Goal: Task Accomplishment & Management: Manage account settings

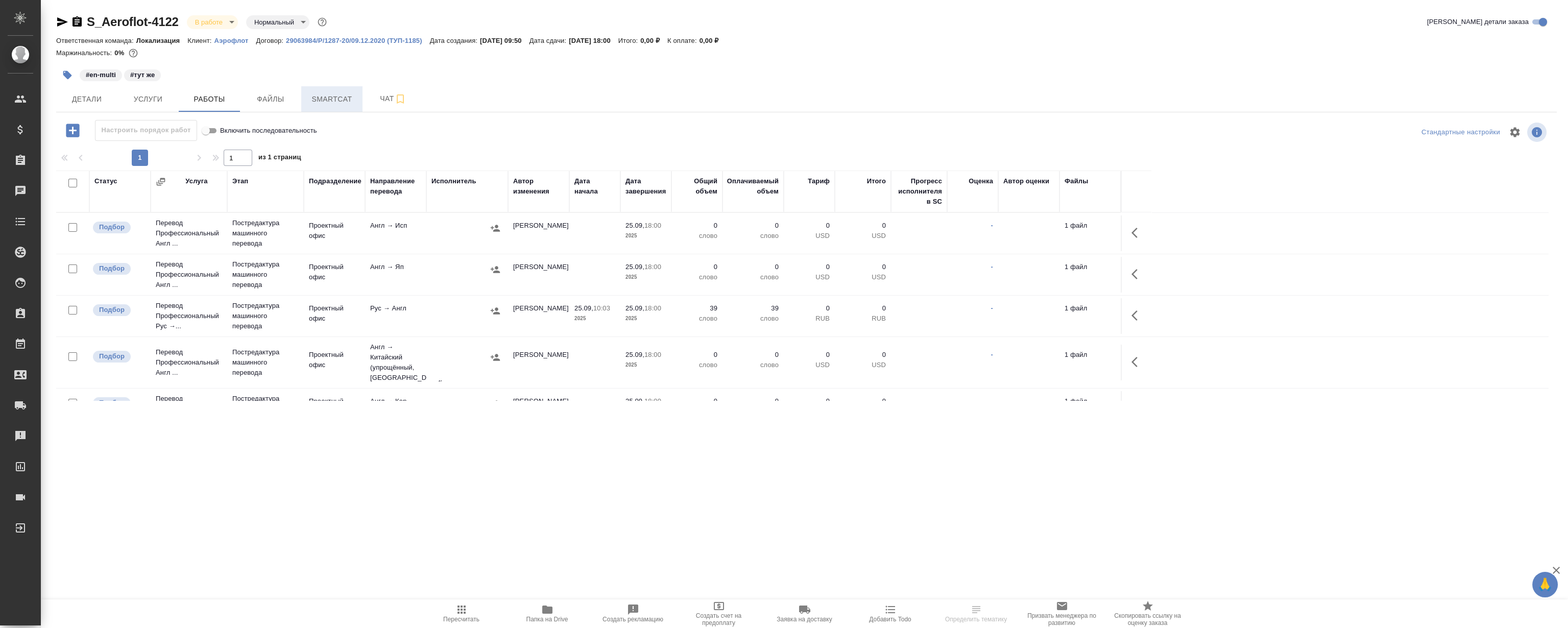
click at [305, 97] on button "Smartcat" at bounding box center [332, 99] width 61 height 26
click at [323, 95] on span "Smartcat" at bounding box center [331, 100] width 49 height 13
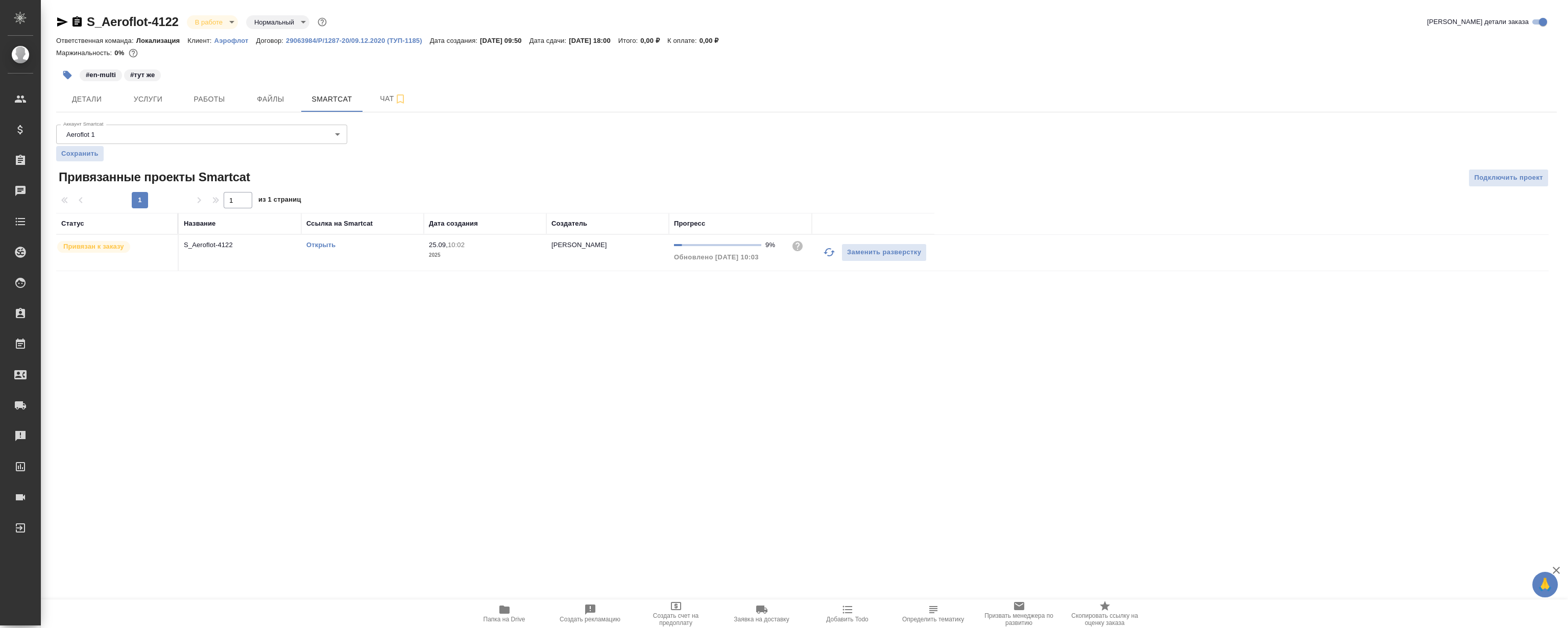
click at [316, 245] on link "Открыть" at bounding box center [321, 245] width 29 height 8
click at [198, 94] on span "Работы" at bounding box center [209, 100] width 49 height 13
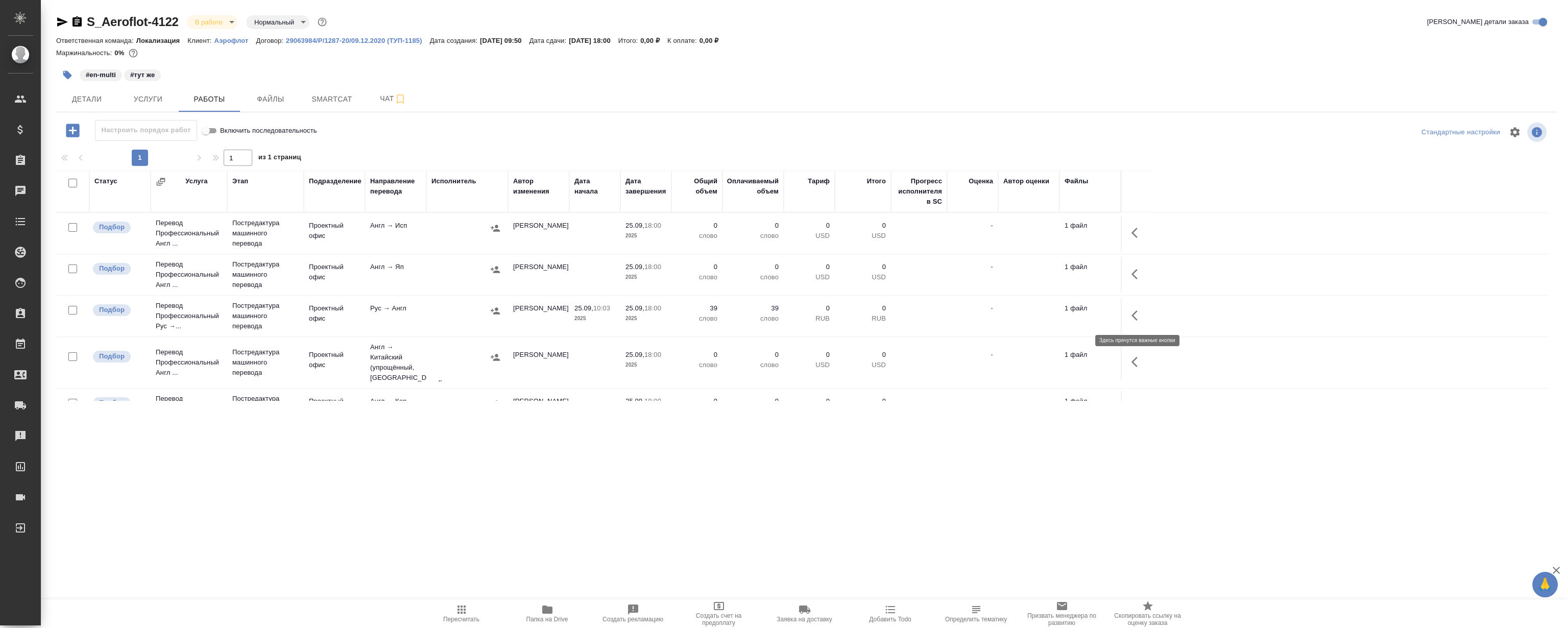
click at [1135, 314] on icon "button" at bounding box center [1137, 315] width 12 height 12
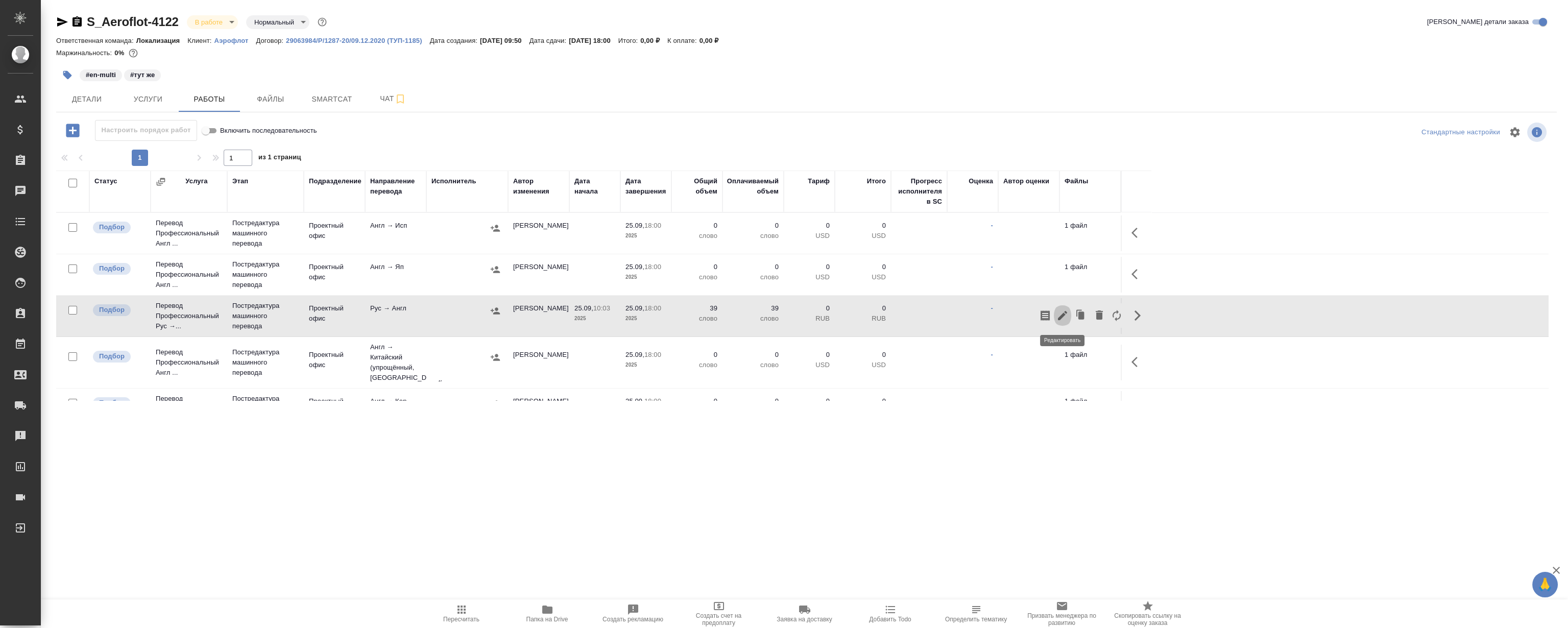
click at [1057, 310] on icon "button" at bounding box center [1062, 315] width 12 height 12
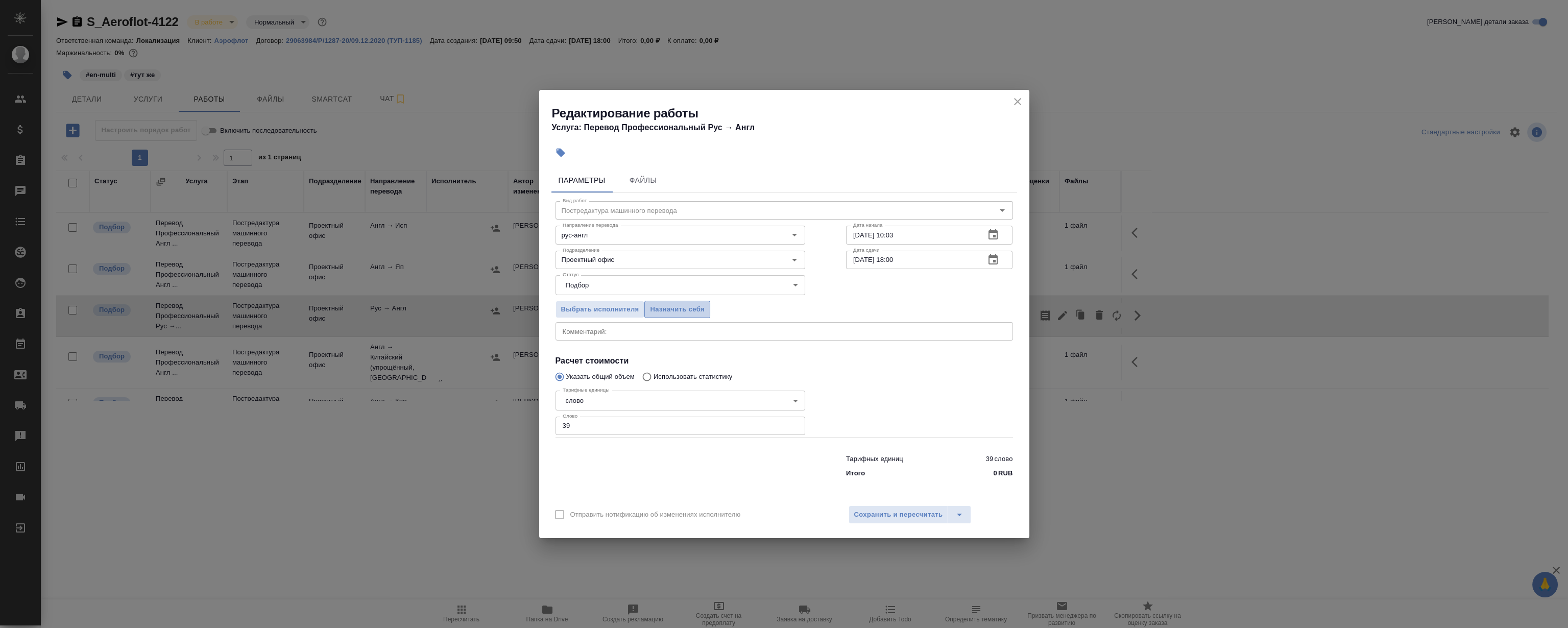
click at [693, 311] on span "Назначить себя" at bounding box center [677, 309] width 54 height 12
click at [1014, 94] on button "close" at bounding box center [1018, 102] width 16 height 16
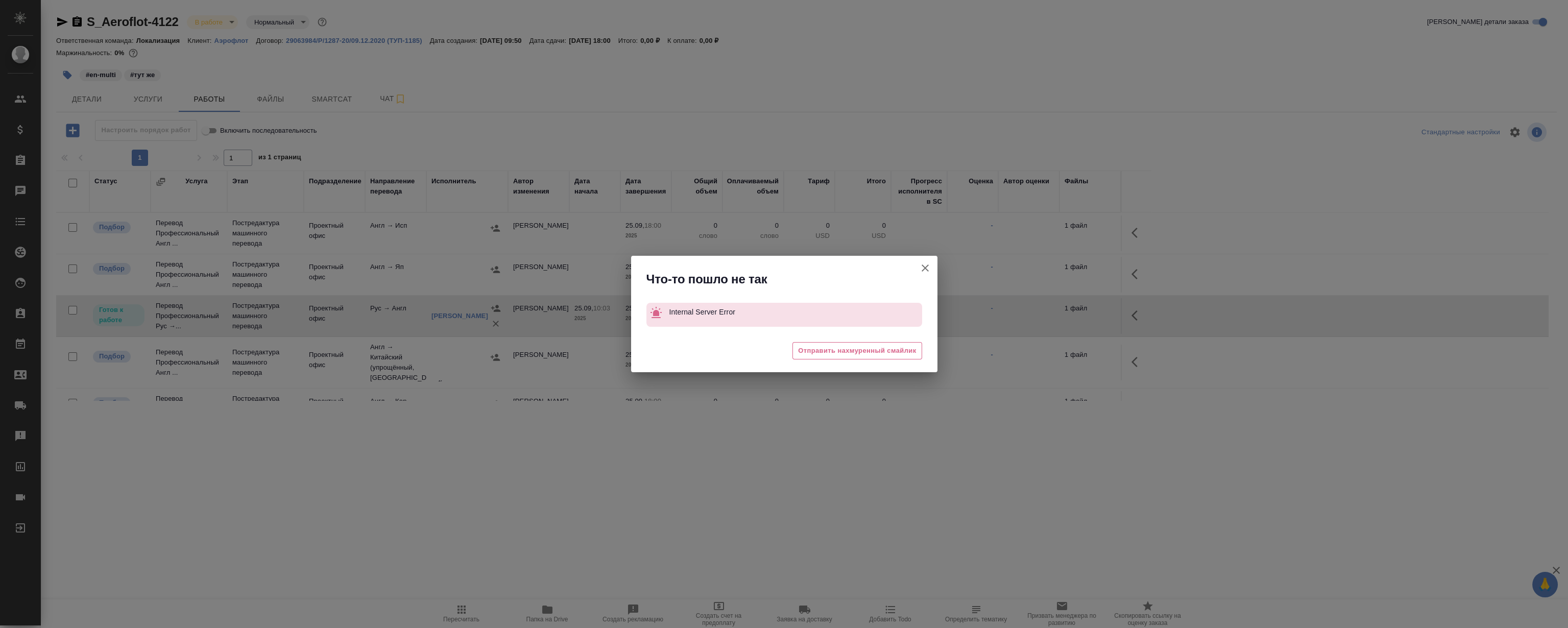
click at [923, 276] on button "Группировать работы по услугам" at bounding box center [925, 268] width 24 height 24
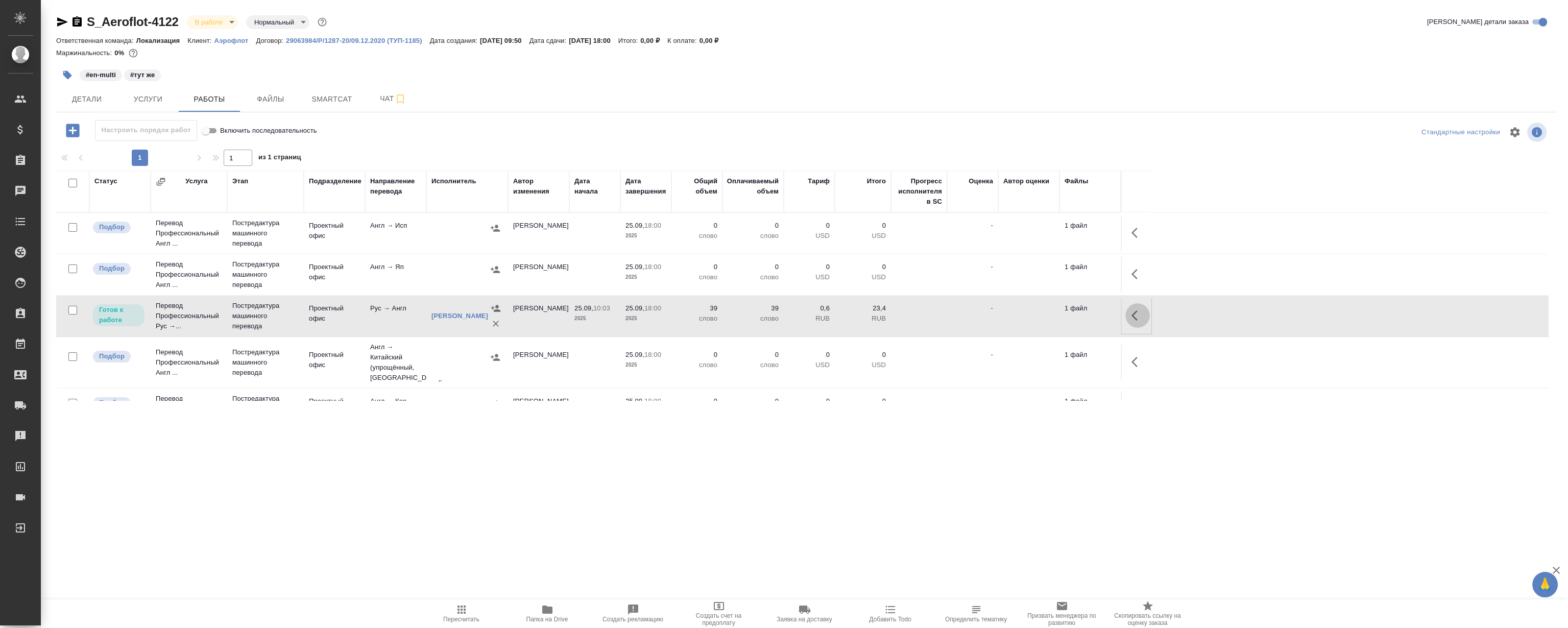
drag, startPoint x: 1132, startPoint y: 317, endPoint x: 1125, endPoint y: 314, distance: 7.6
click at [1132, 316] on icon "button" at bounding box center [1137, 315] width 12 height 12
click at [1064, 309] on icon "button" at bounding box center [1062, 315] width 12 height 12
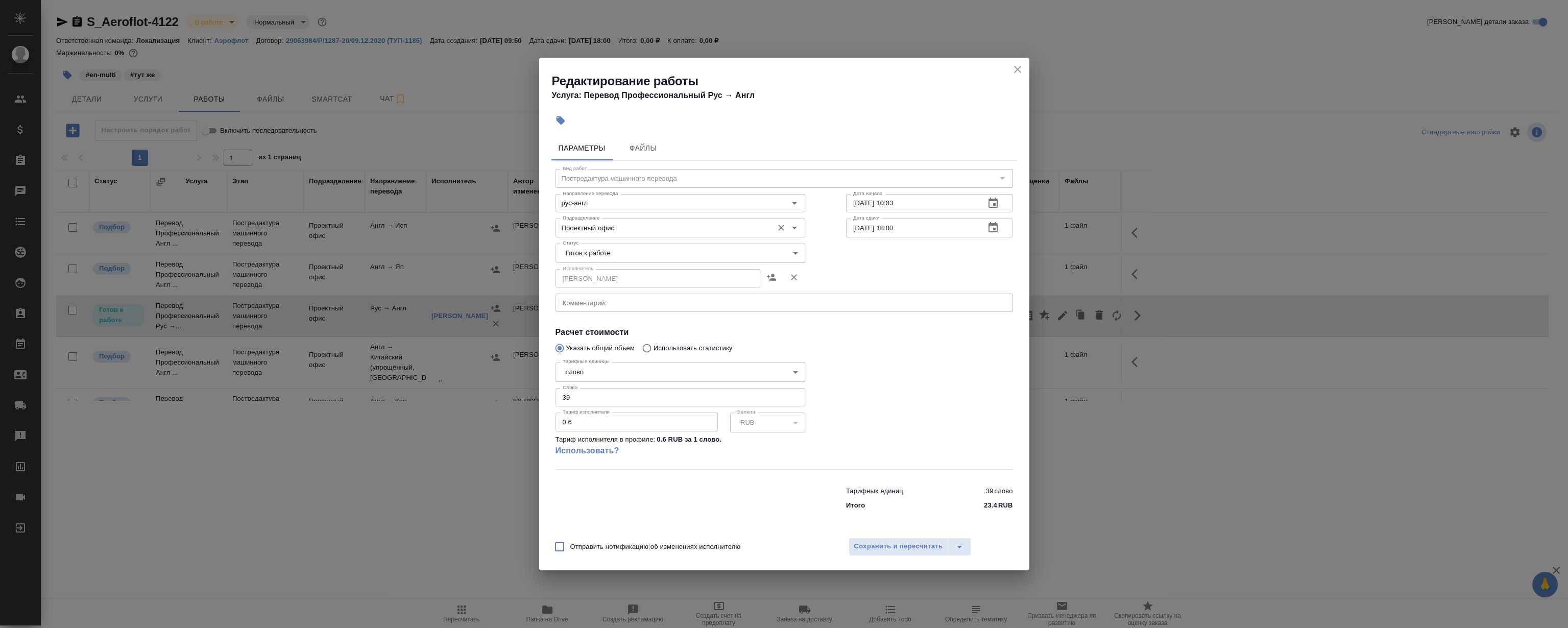
click at [665, 233] on input "Проектный офис" at bounding box center [663, 228] width 209 height 12
click at [599, 250] on li "LocQA" at bounding box center [680, 251] width 249 height 18
type input "LocQA"
click at [601, 251] on body "🙏 .cls-1 fill:#fff; AWATERA Magerramov Ruslan Клиенты Спецификации Заказы 0 Чат…" at bounding box center [784, 314] width 1568 height 628
drag, startPoint x: 608, startPoint y: 306, endPoint x: 662, endPoint y: 367, distance: 81.5
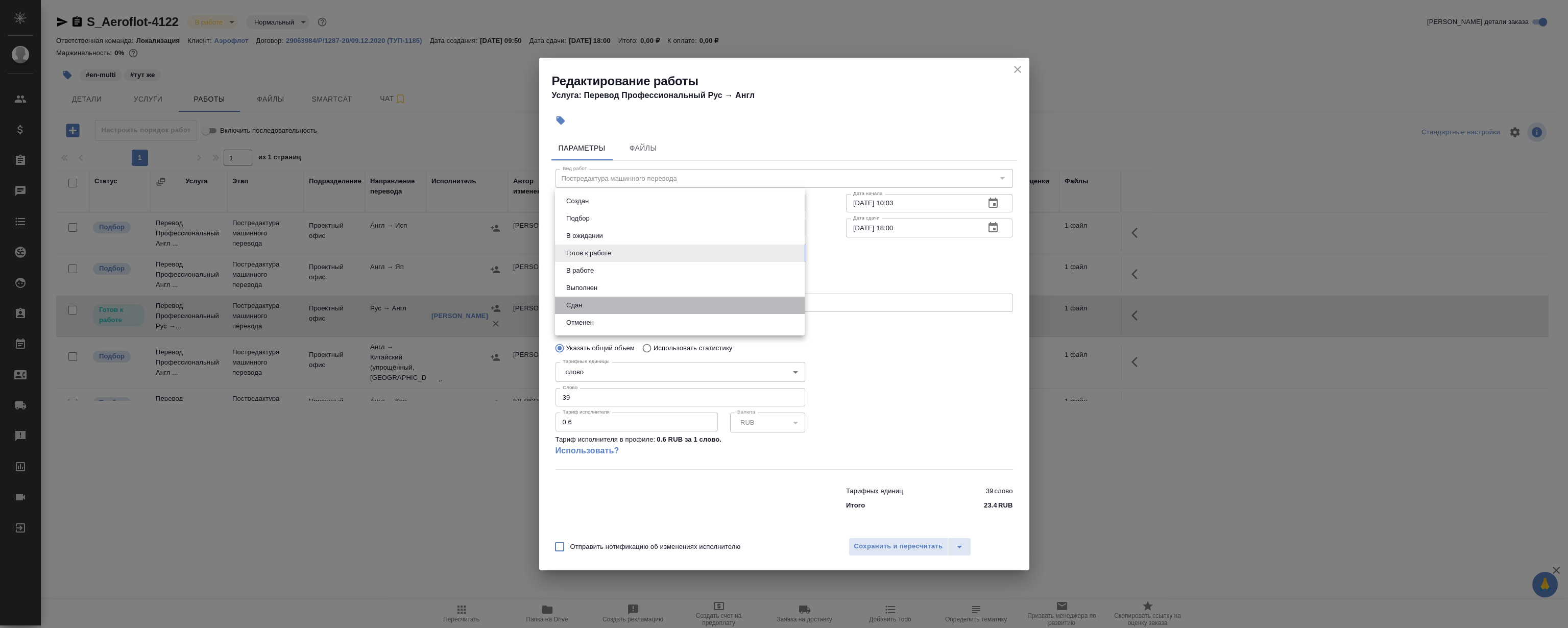
click at [608, 305] on li "Сдан" at bounding box center [680, 305] width 249 height 17
type input "closed"
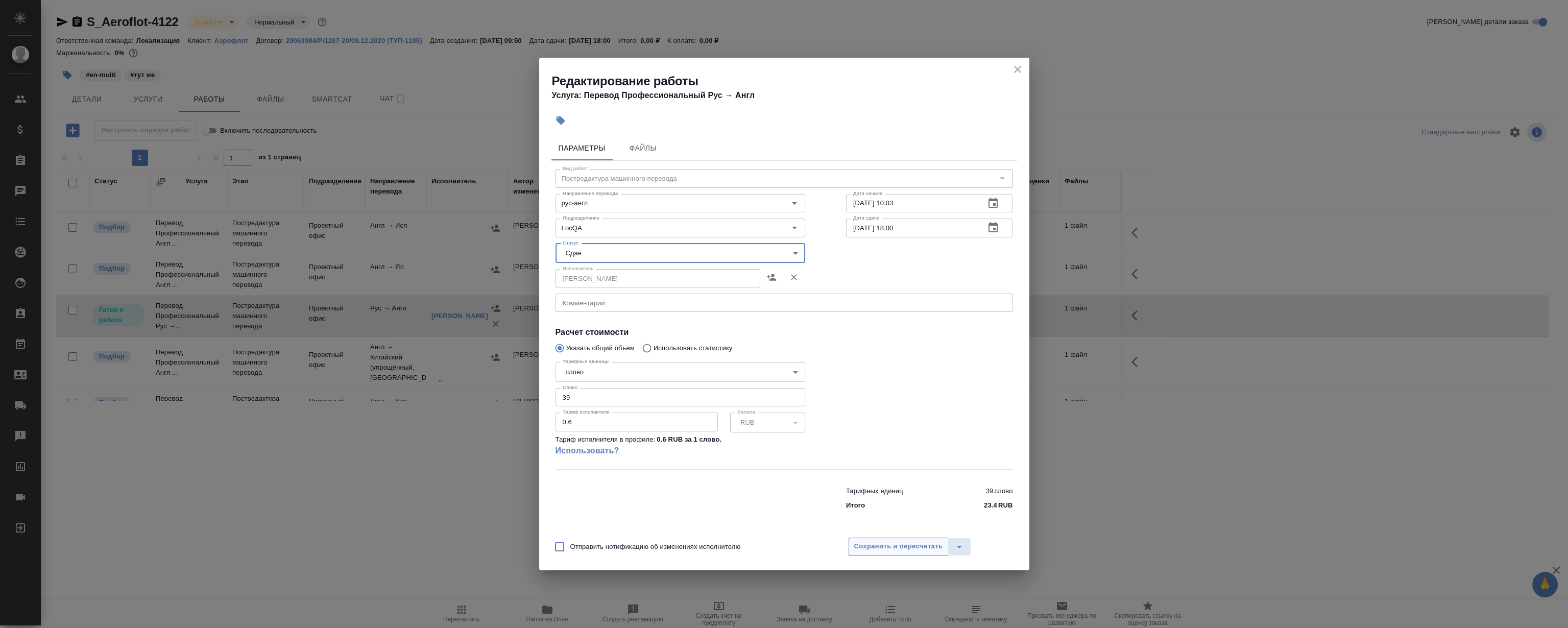
click at [891, 552] on span "Сохранить и пересчитать" at bounding box center [898, 547] width 89 height 12
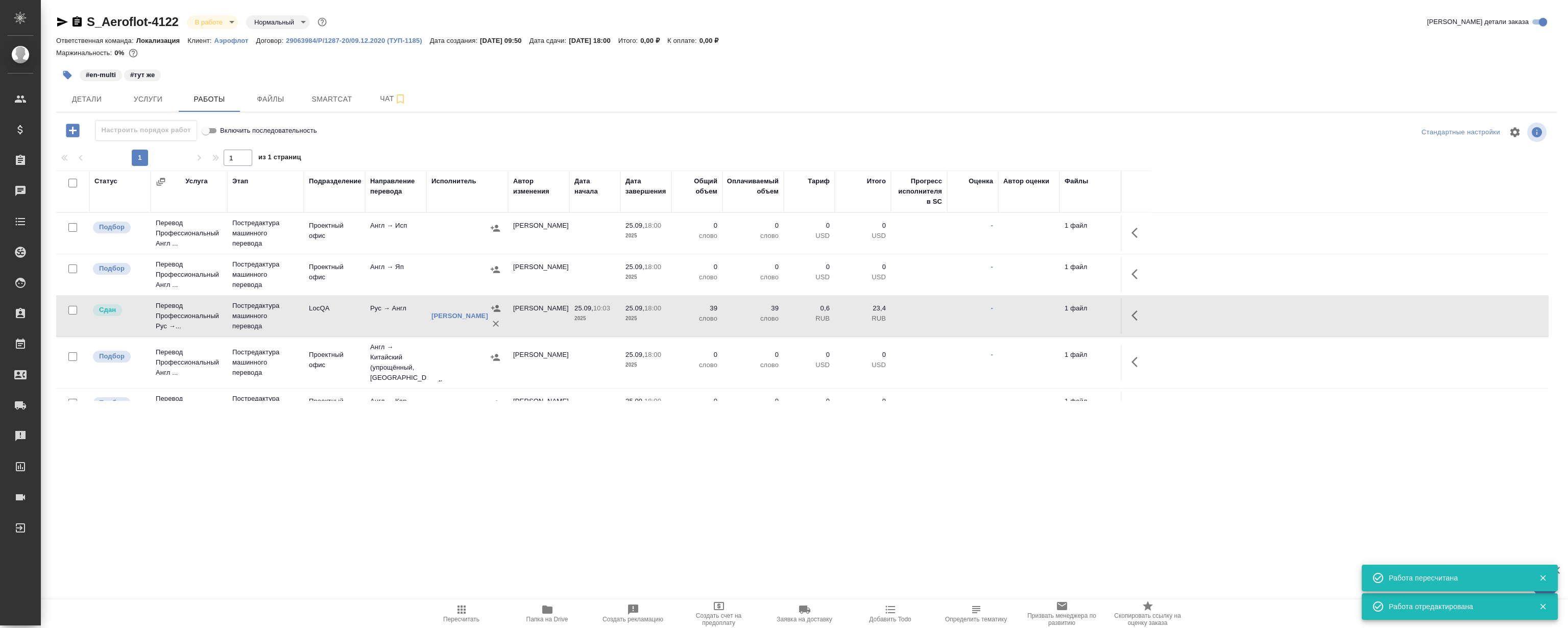
drag, startPoint x: 399, startPoint y: 507, endPoint x: 392, endPoint y: 501, distance: 9.2
click at [399, 505] on div ".cls-1 fill:#fff; AWATERA Magerramov Ruslan Клиенты Спецификации Заказы 0 Чаты …" at bounding box center [784, 314] width 1568 height 628
drag, startPoint x: 307, startPoint y: 494, endPoint x: 306, endPoint y: 499, distance: 5.1
click at [306, 493] on div ".cls-1 fill:#fff; AWATERA Magerramov Ruslan Клиенты Спецификации Заказы 0 Чаты …" at bounding box center [784, 314] width 1568 height 628
click at [280, 523] on div ".cls-1 fill:#fff; AWATERA Magerramov Ruslan Клиенты Спецификации Заказы 0 Чаты …" at bounding box center [784, 314] width 1568 height 628
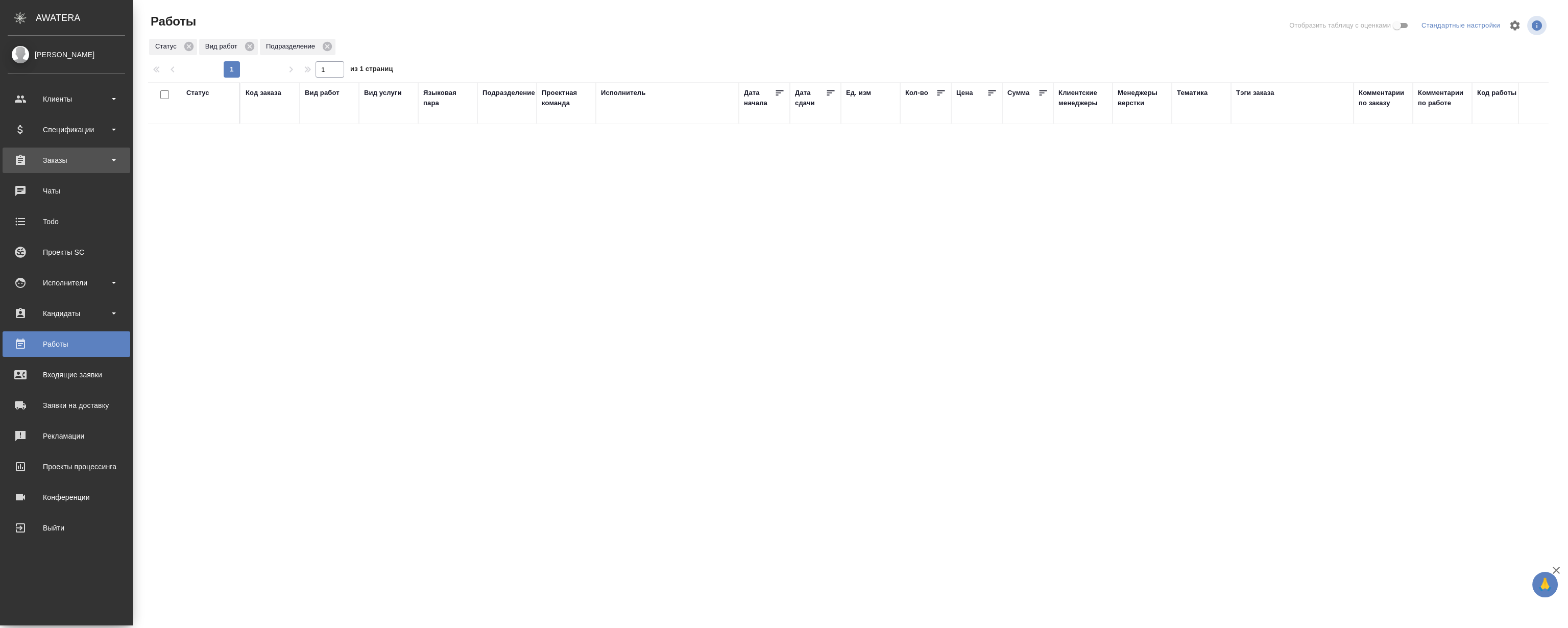
click at [66, 158] on div "Заказы" at bounding box center [66, 161] width 117 height 16
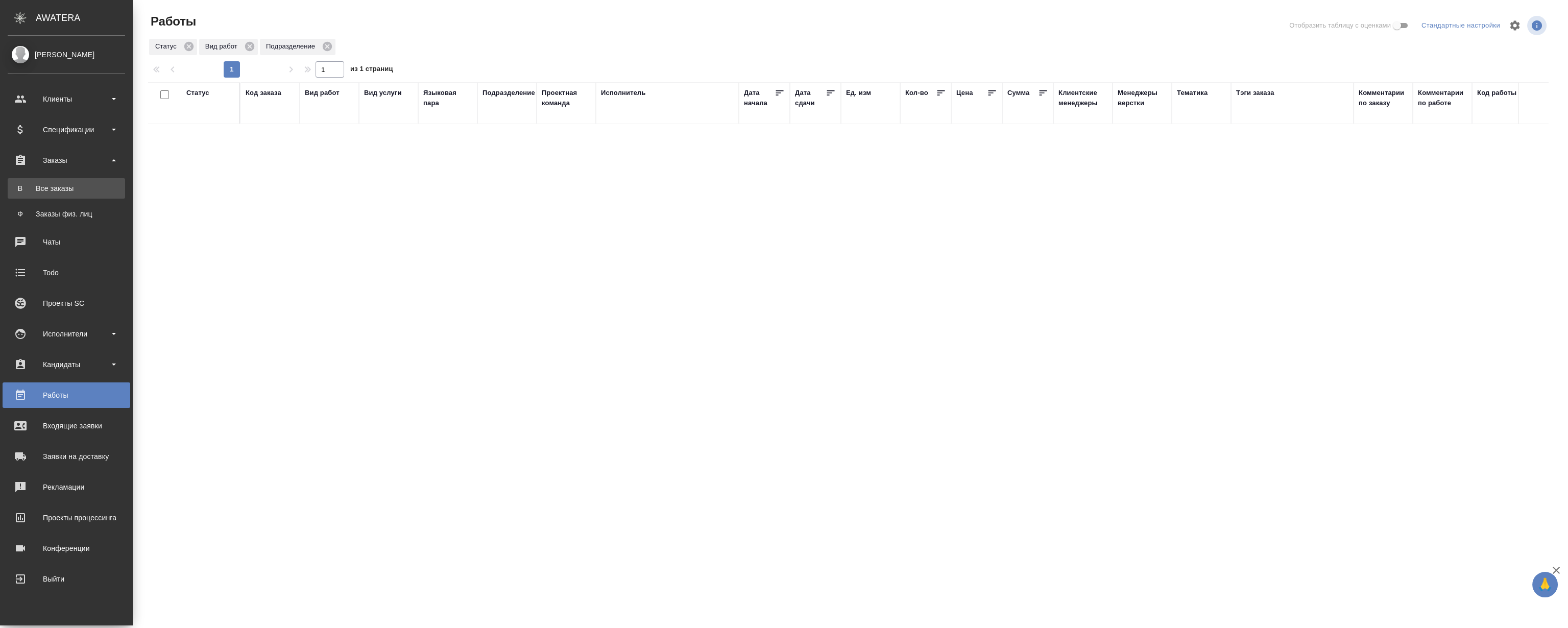
click at [79, 196] on link "В Все заказы" at bounding box center [66, 188] width 117 height 21
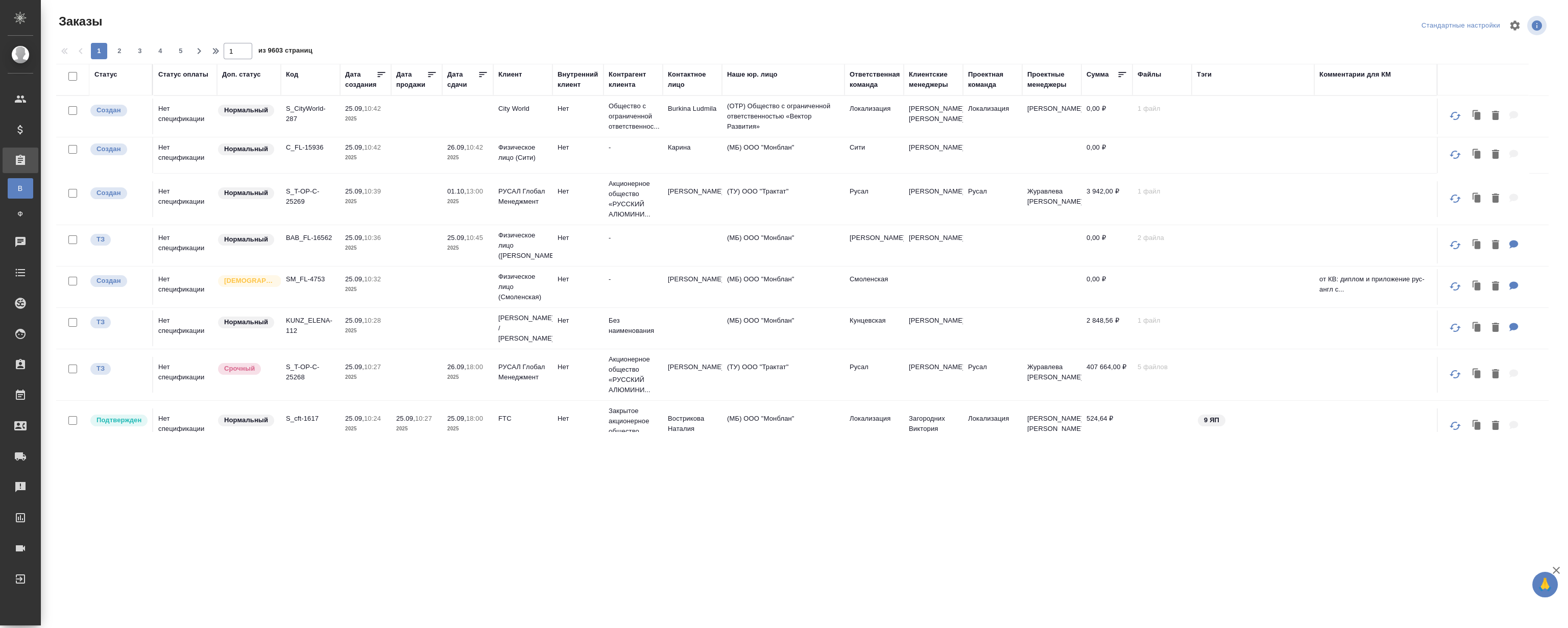
click at [300, 72] on div "Код" at bounding box center [310, 75] width 49 height 10
click at [296, 75] on div "Код" at bounding box center [291, 75] width 12 height 10
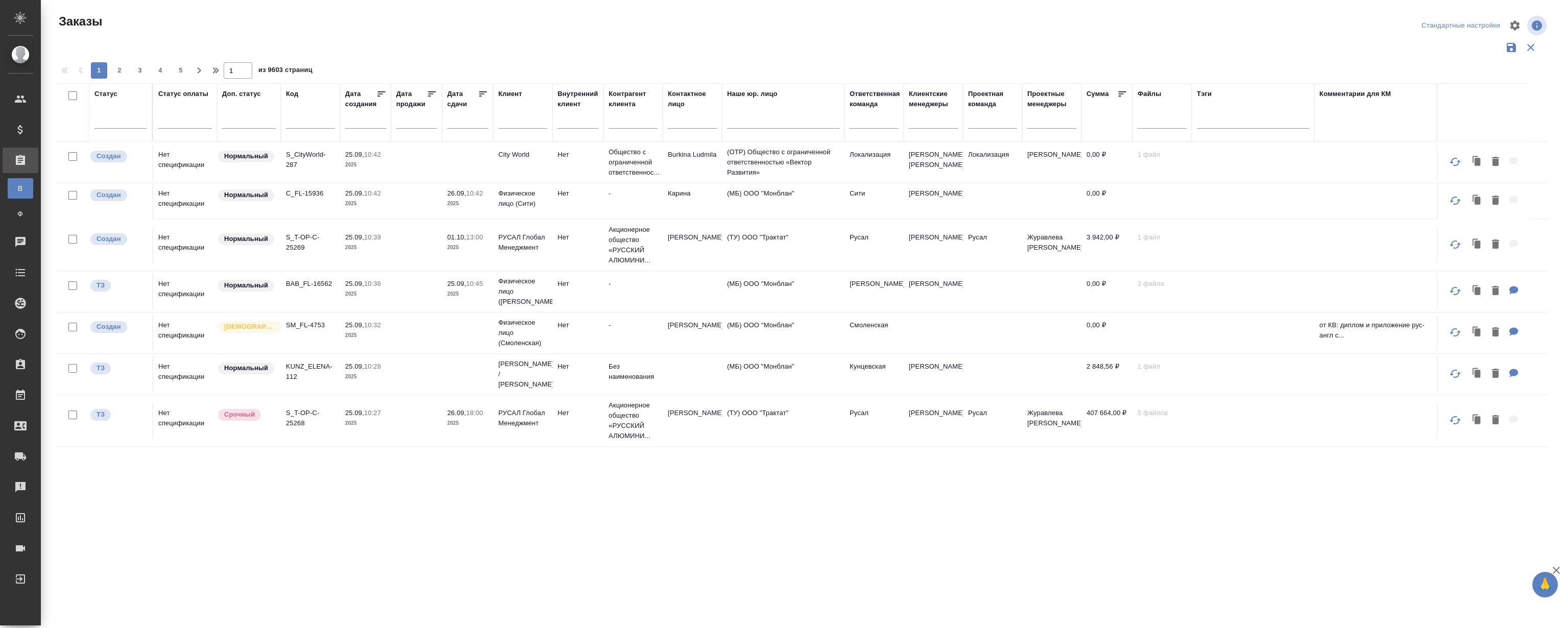
click at [315, 126] on input "text" at bounding box center [310, 122] width 49 height 13
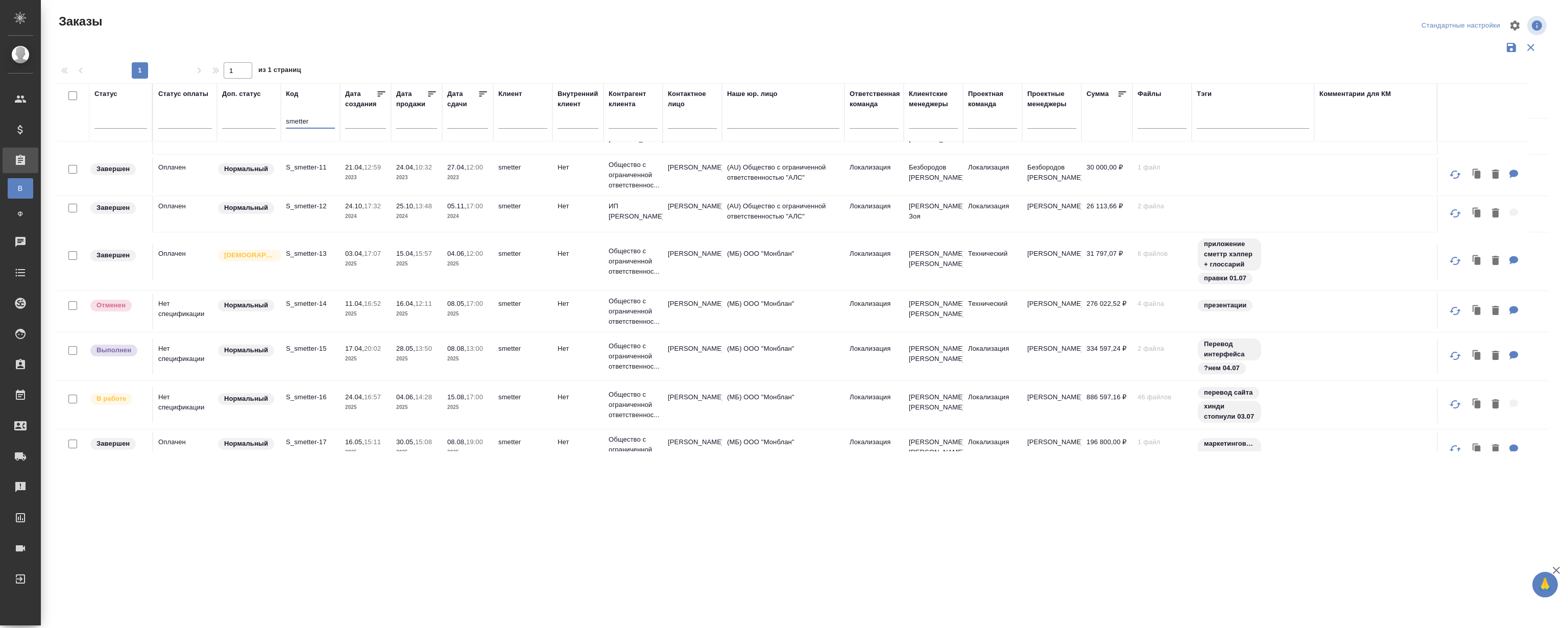
scroll to position [92, 0]
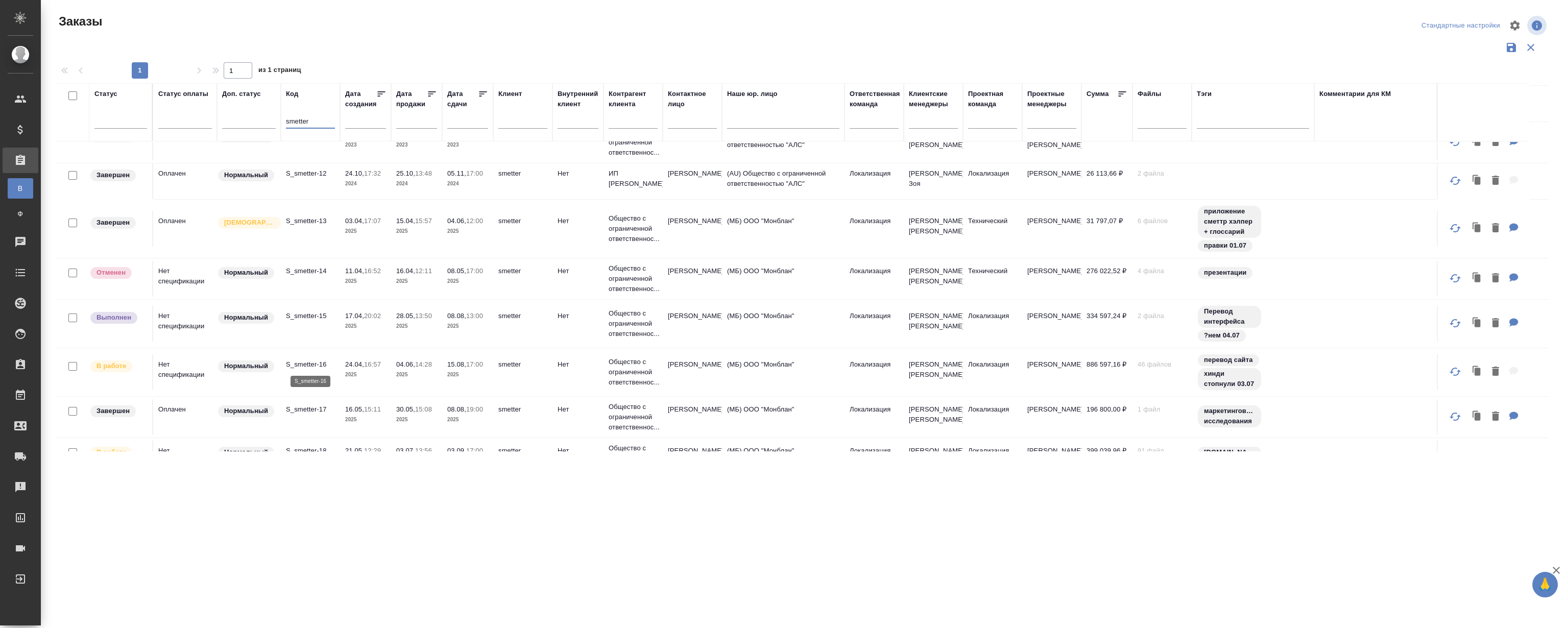
type input "smetter"
click at [309, 365] on p "S_smetter-16" at bounding box center [310, 365] width 49 height 10
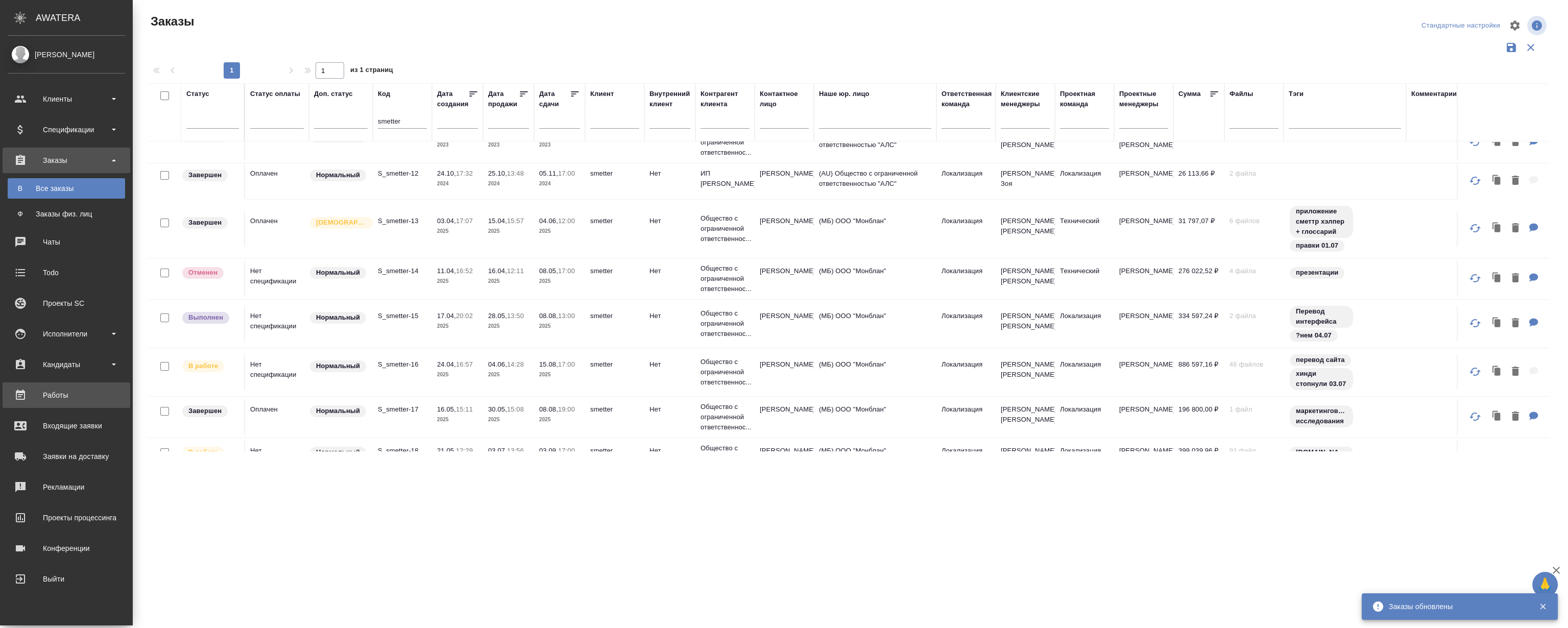
click at [57, 397] on div "Работы" at bounding box center [66, 395] width 117 height 16
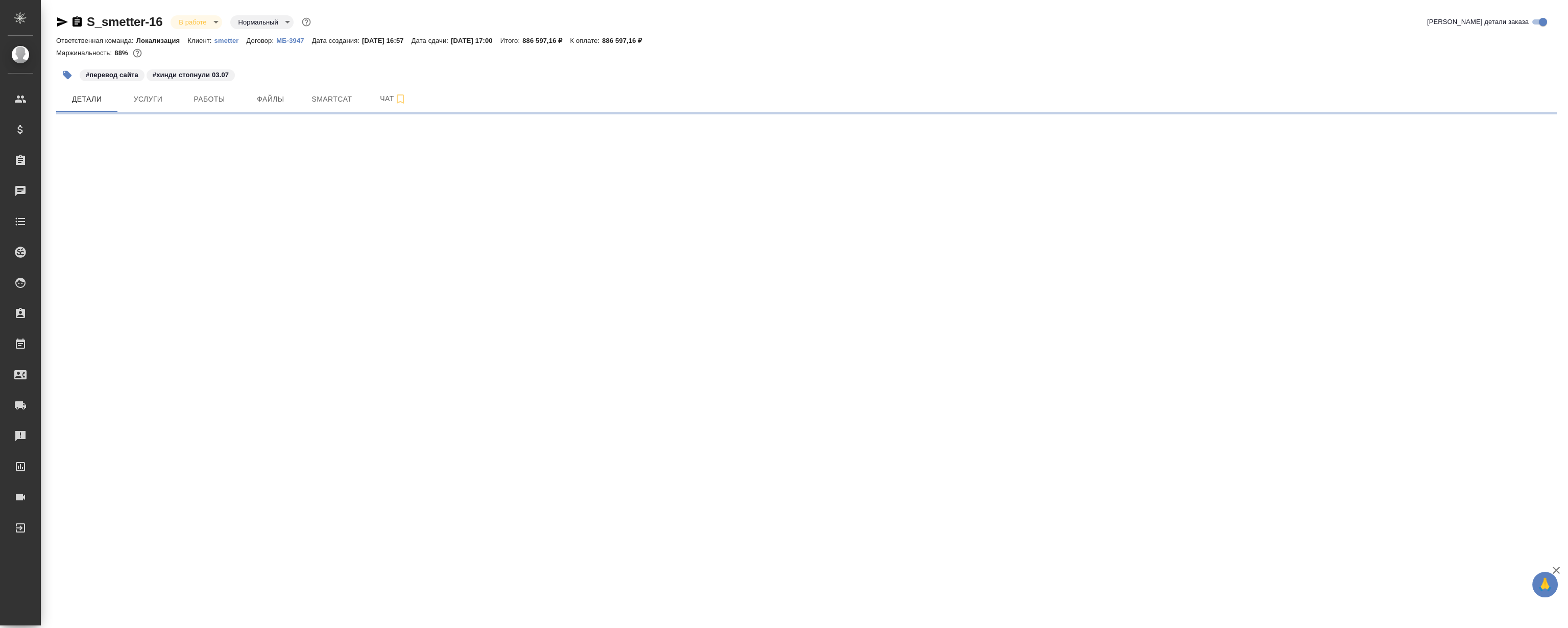
select select "RU"
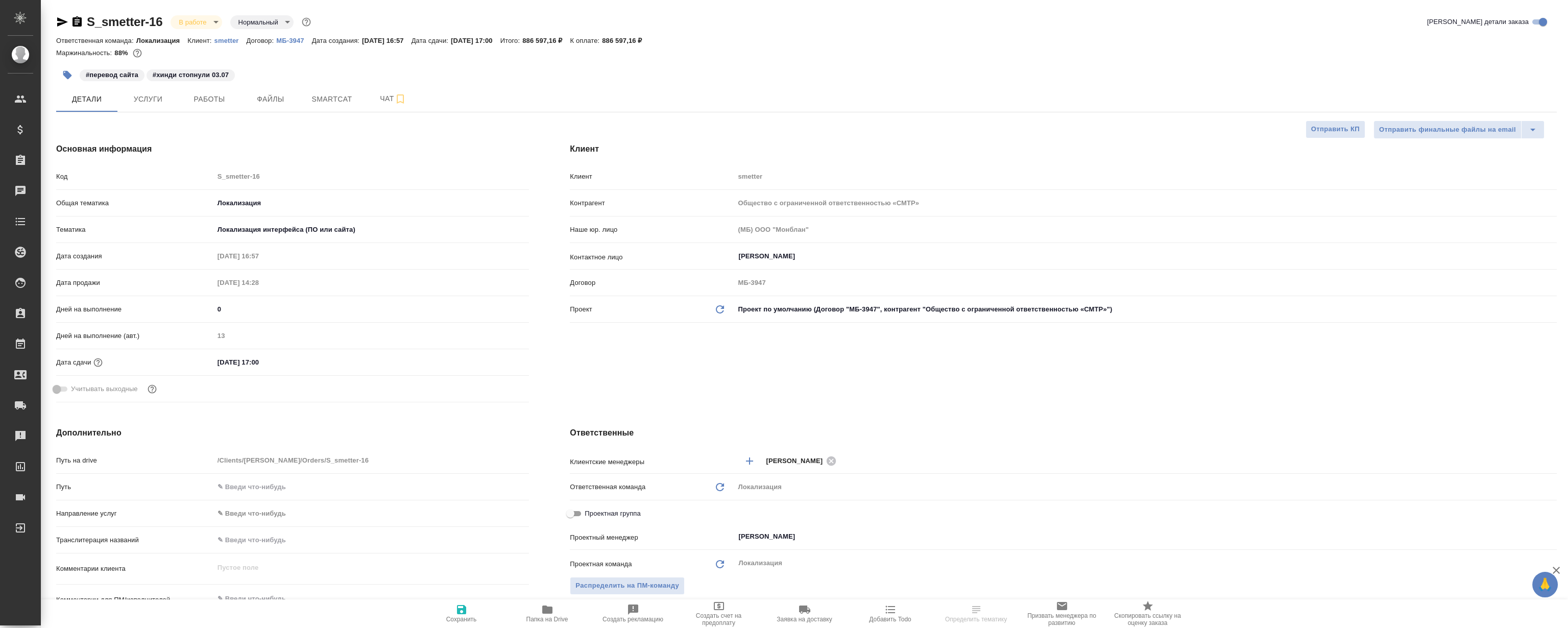
type textarea "x"
click at [324, 109] on button "Smartcat" at bounding box center [332, 99] width 61 height 26
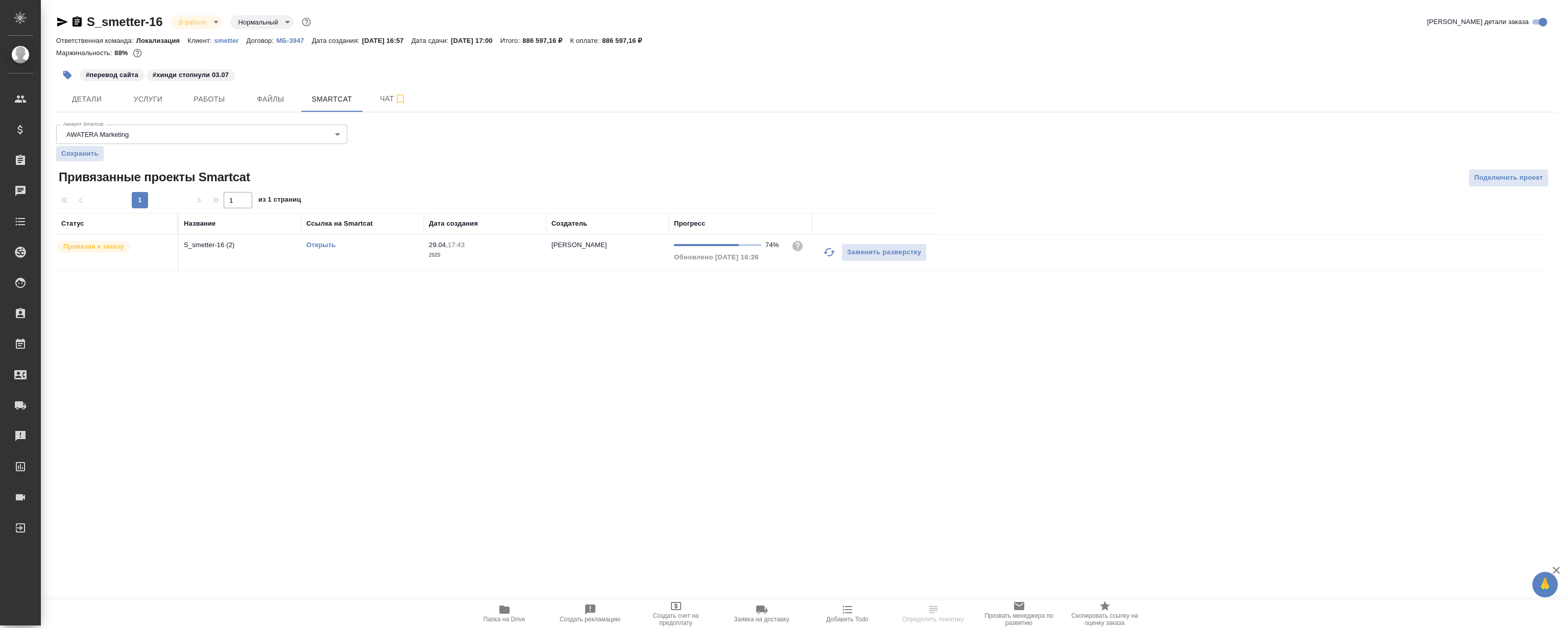
click at [324, 248] on link "Открыть" at bounding box center [321, 245] width 29 height 8
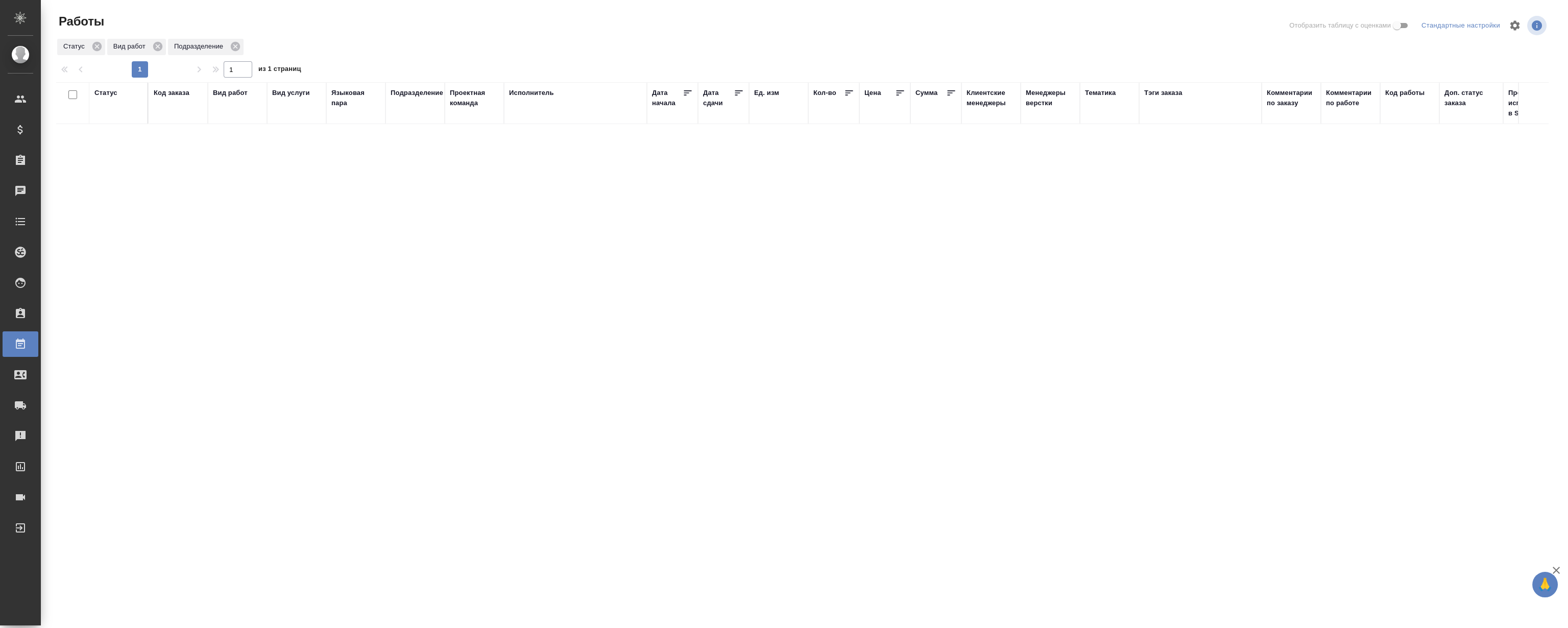
click at [796, 233] on div "Статус Код заказа Вид работ Вид услуги Языковая пара Подразделение Проектная ко…" at bounding box center [802, 266] width 1492 height 368
